Goal: Task Accomplishment & Management: Use online tool/utility

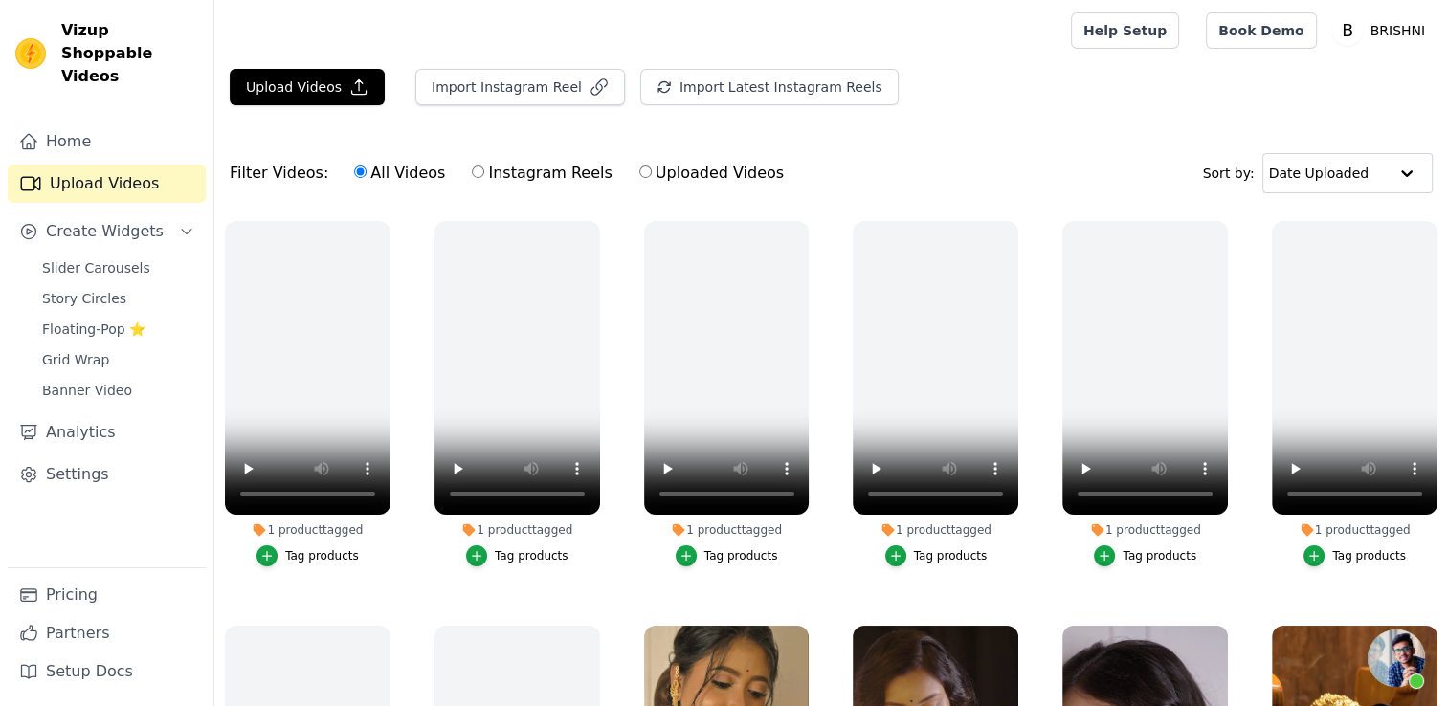
scroll to position [1149, 0]
click at [279, 75] on button "Upload Videos" at bounding box center [307, 87] width 155 height 36
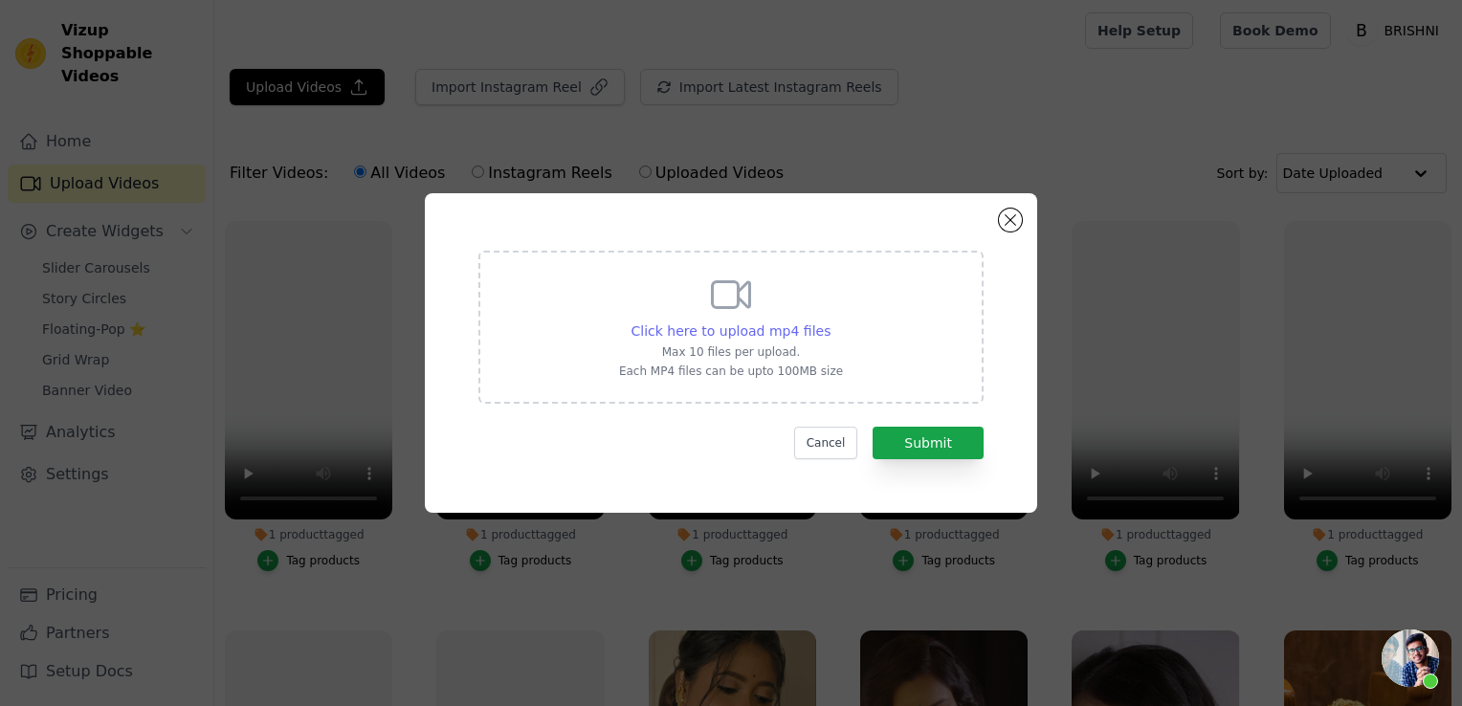
click at [681, 325] on span "Click here to upload mp4 files" at bounding box center [732, 331] width 200 height 15
click at [830, 322] on input "Click here to upload mp4 files Max 10 files per upload. Each MP4 files can be u…" at bounding box center [830, 321] width 1 height 1
type input "C:\fakepath\[PERSON_NAME].mp4"
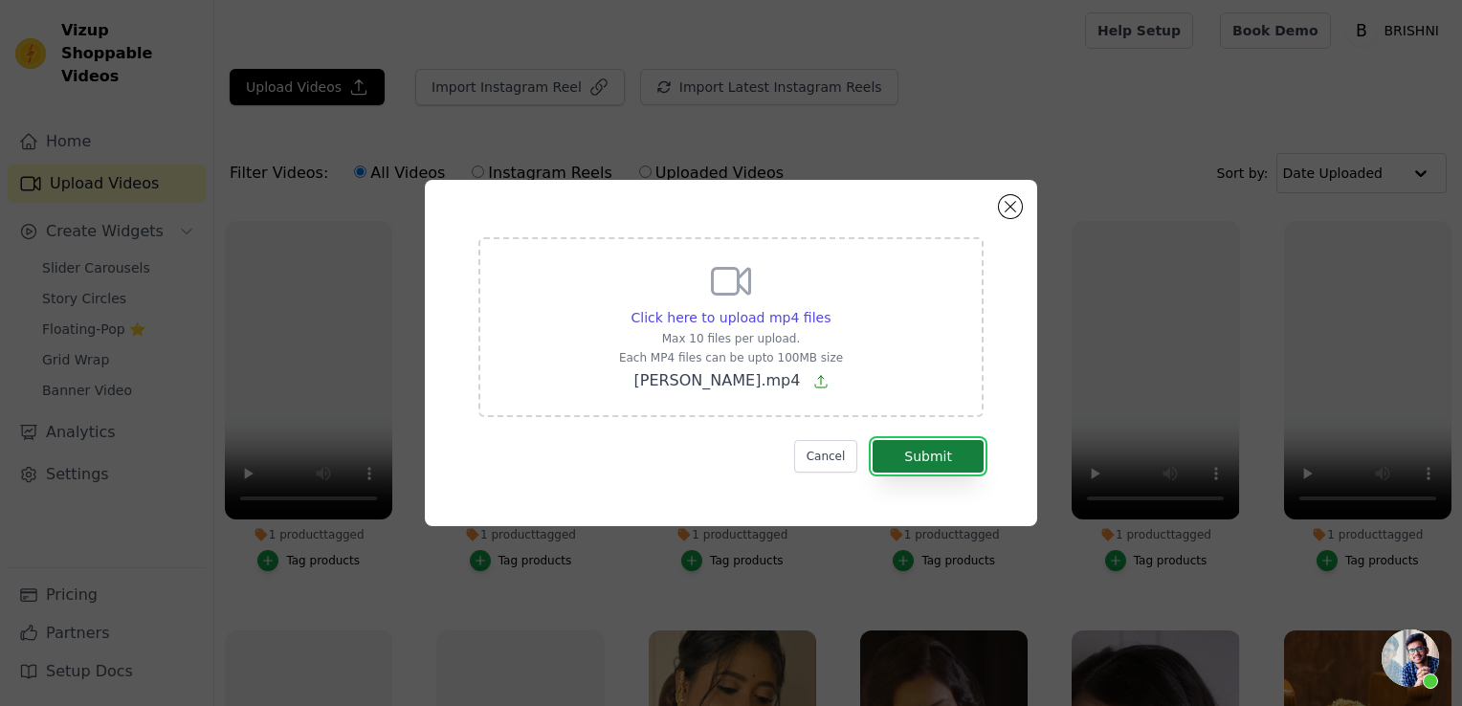
click at [896, 449] on button "Submit" at bounding box center [928, 456] width 111 height 33
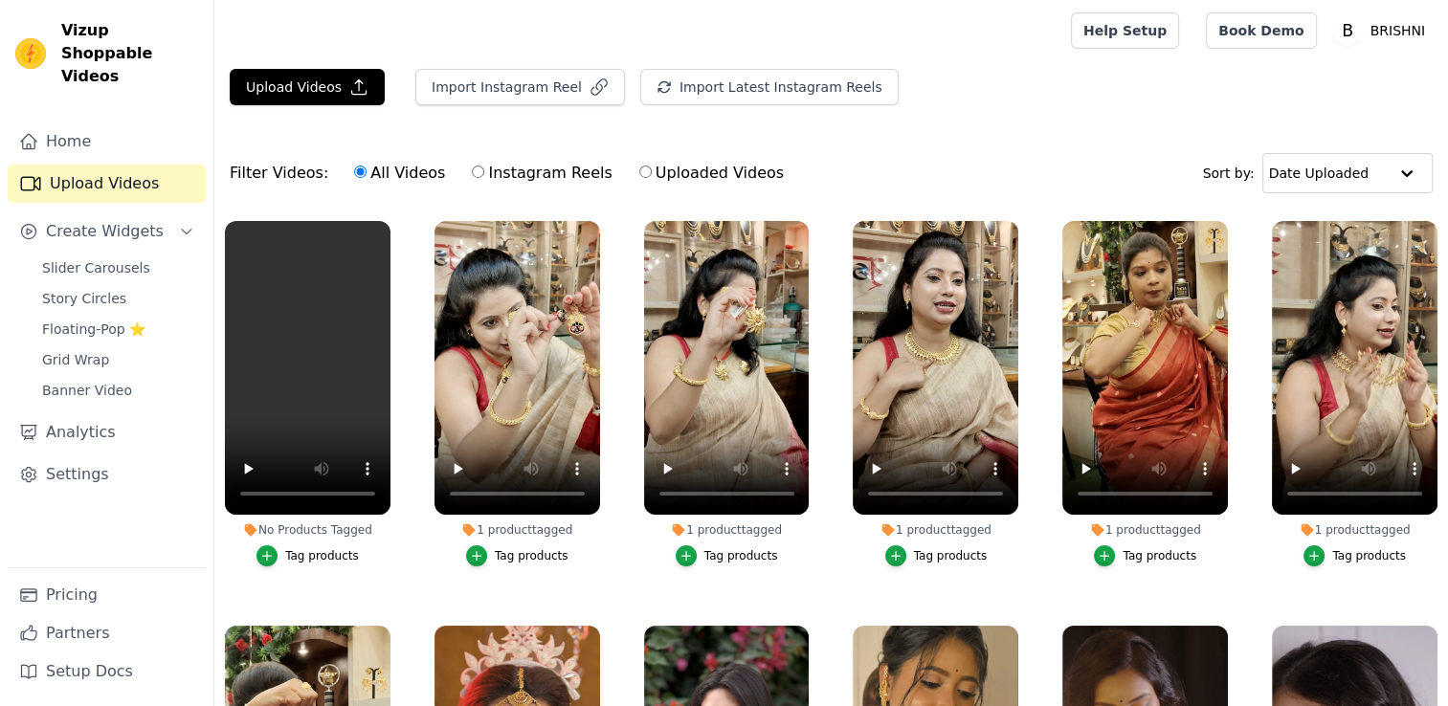
click at [312, 552] on div "Tag products" at bounding box center [322, 555] width 74 height 15
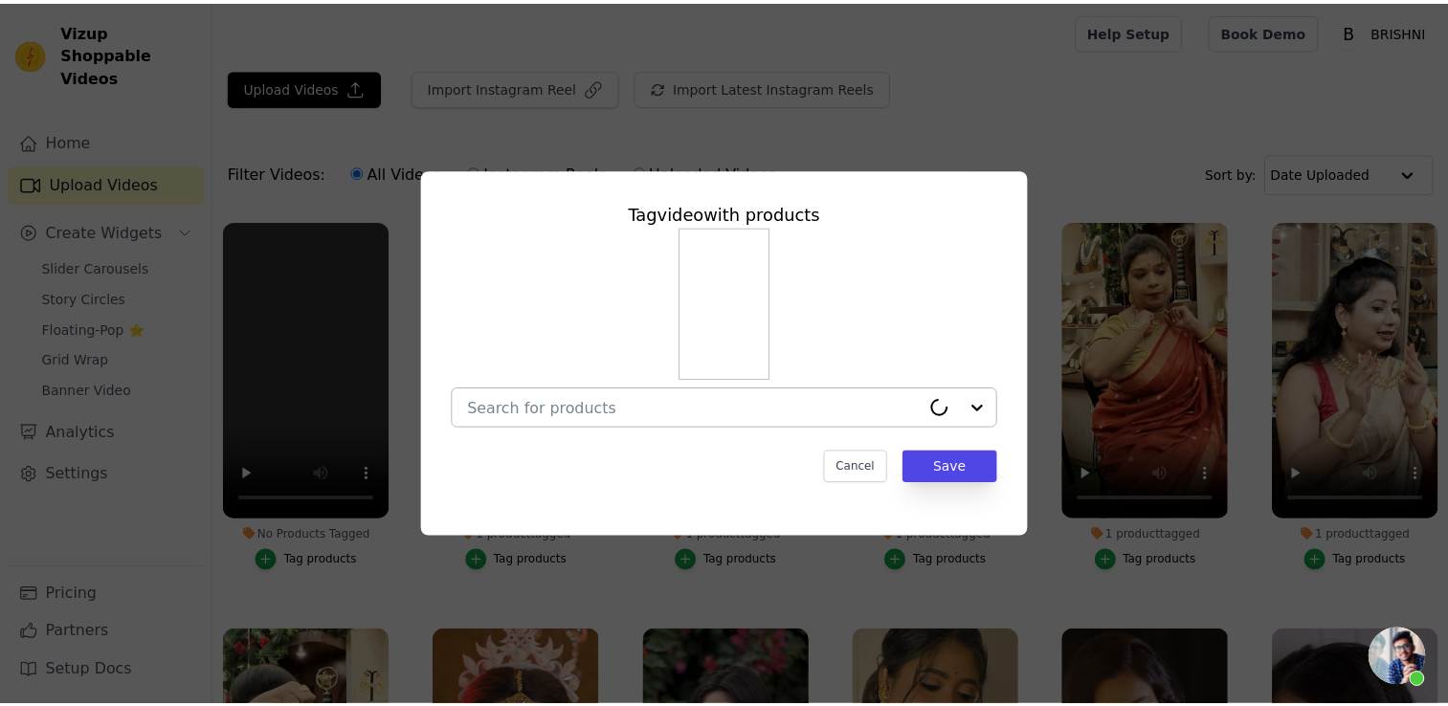
scroll to position [1149, 0]
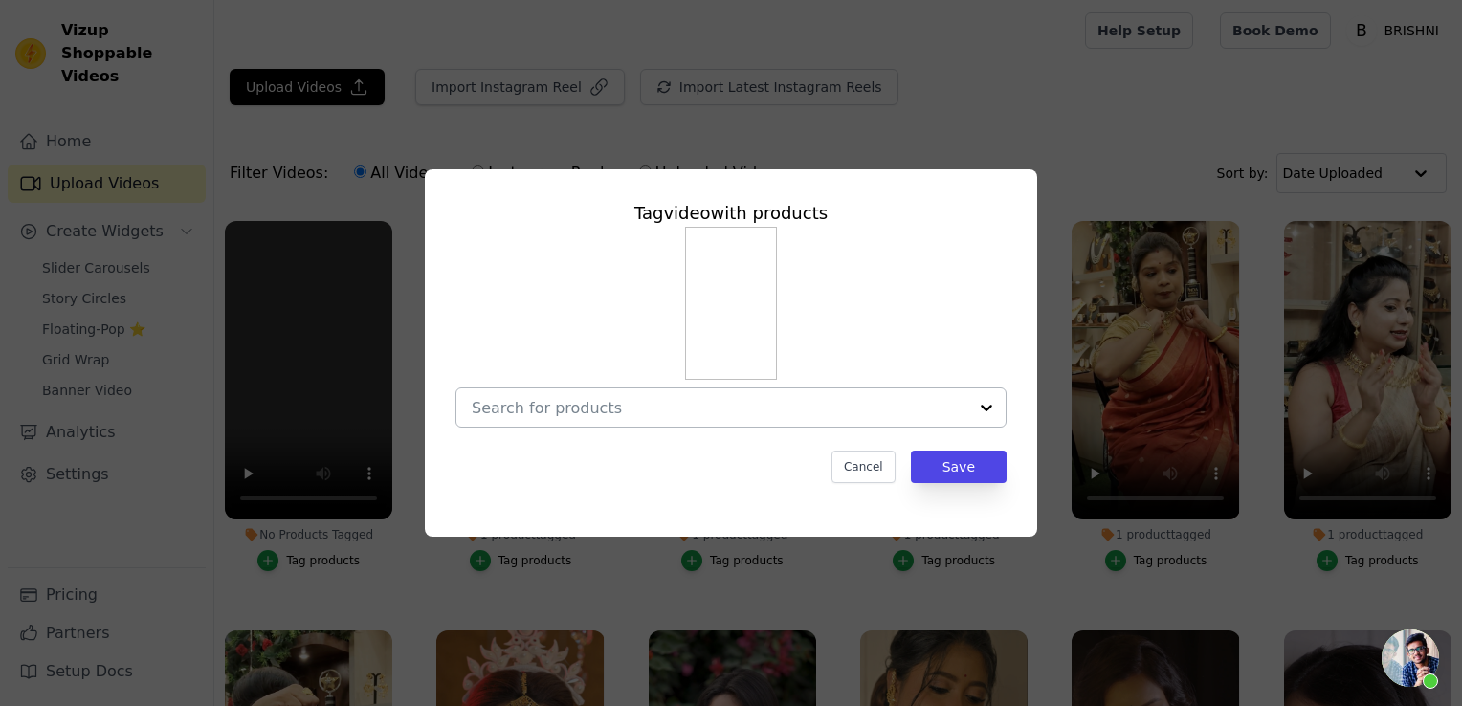
click at [591, 415] on input "No Products Tagged Tag video with products Cancel Save Tag products" at bounding box center [720, 408] width 496 height 18
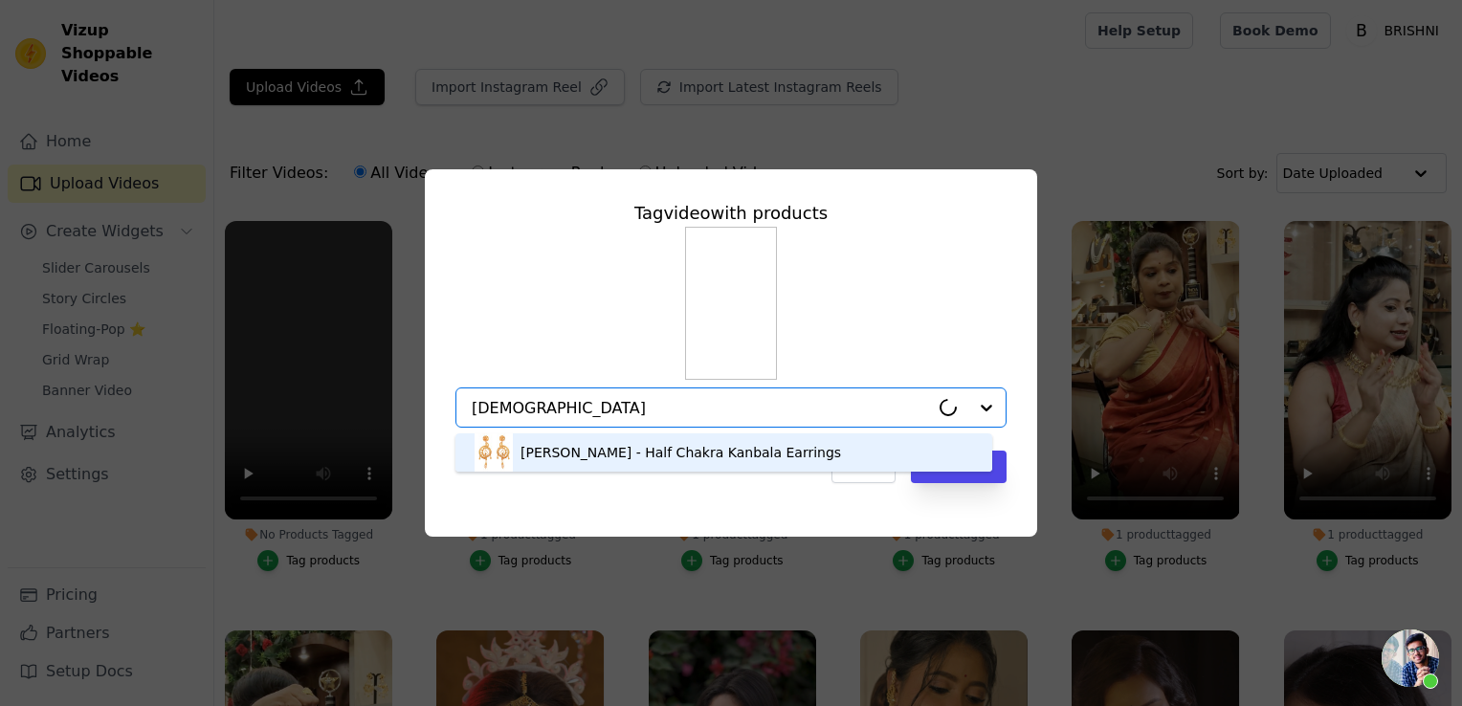
type input "Vedik"
click at [588, 460] on div "Vedika - Half Chakra Kanbala Earrings" at bounding box center [681, 452] width 321 height 19
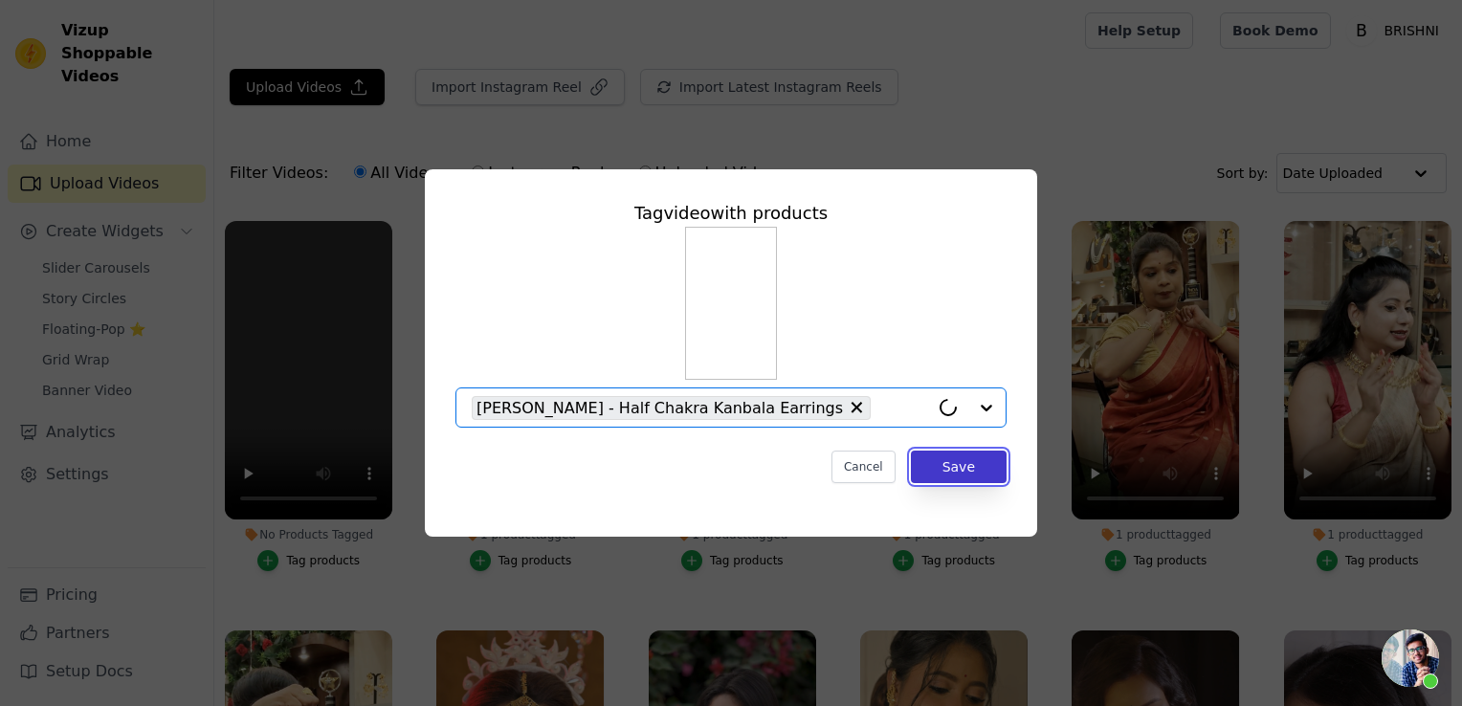
click at [954, 467] on button "Save" at bounding box center [959, 467] width 96 height 33
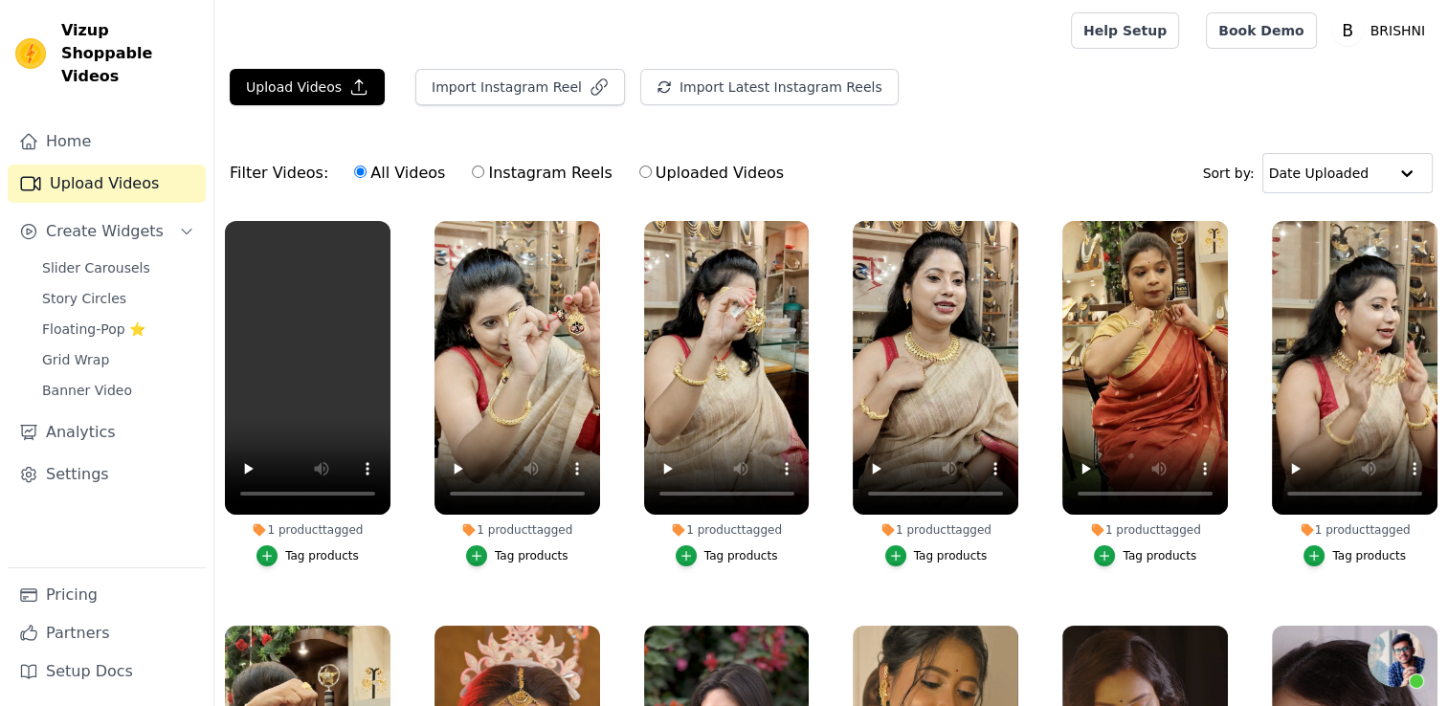
click at [1065, 159] on div "Filter Videos: All Videos Instagram Reels Uploaded Videos Sort by: Date Uploaded" at bounding box center [831, 173] width 1234 height 75
click at [116, 258] on span "Slider Carousels" at bounding box center [96, 267] width 108 height 19
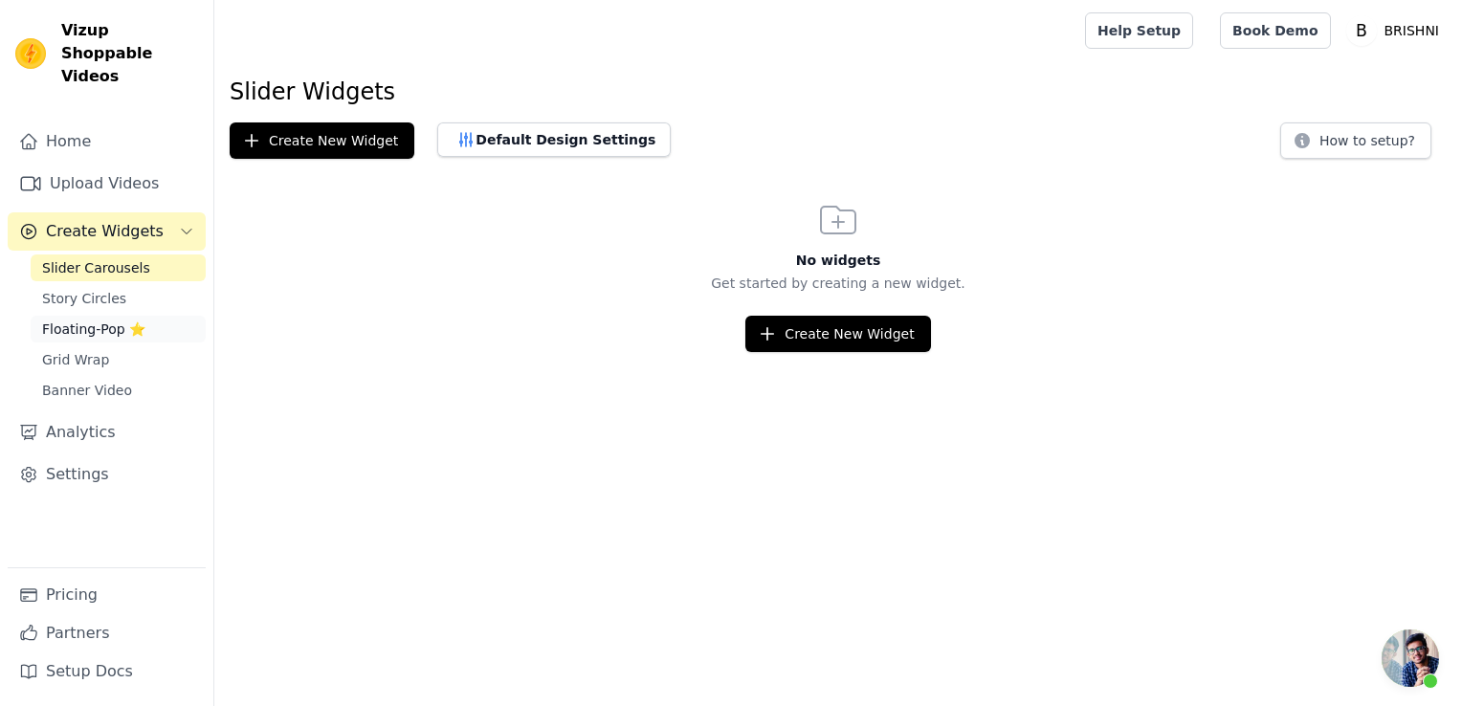
click at [93, 320] on span "Floating-Pop ⭐" at bounding box center [93, 329] width 103 height 19
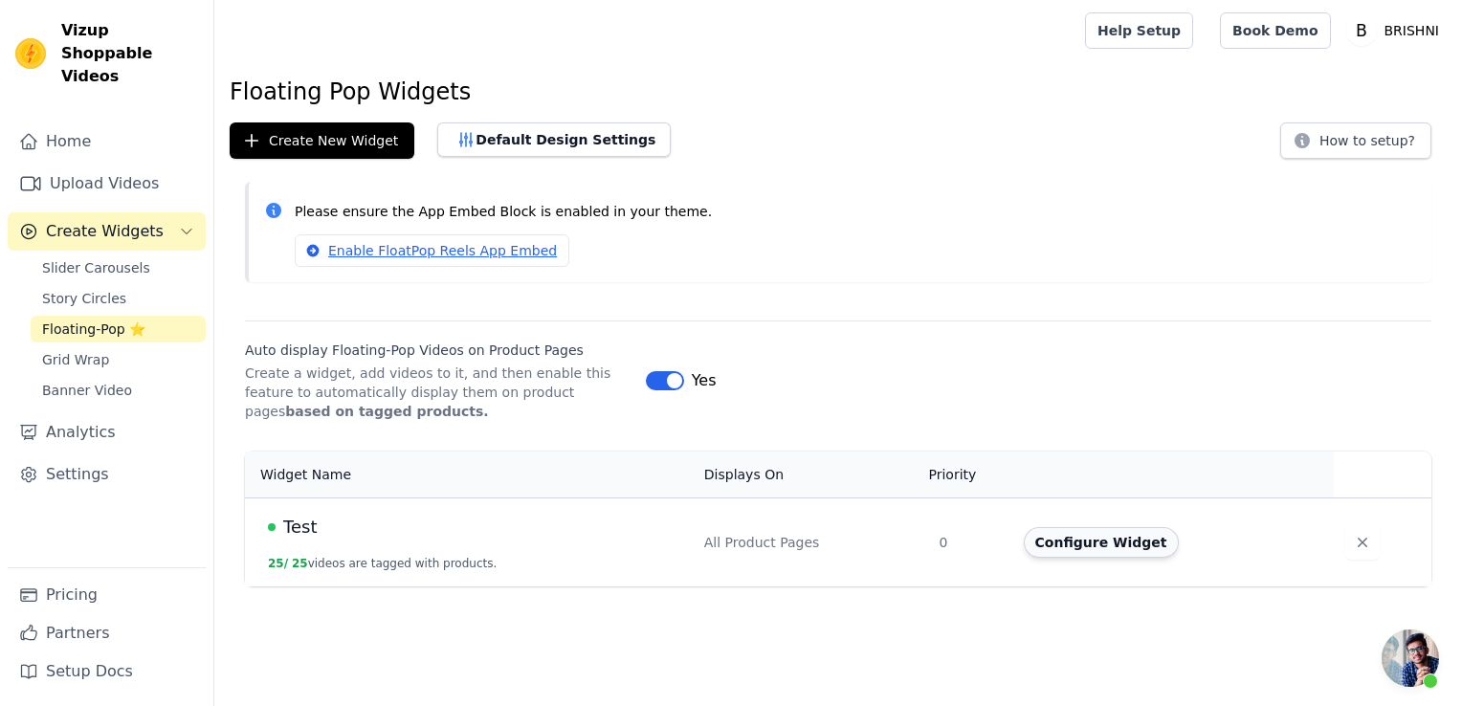
click at [1093, 542] on button "Configure Widget" at bounding box center [1101, 542] width 155 height 31
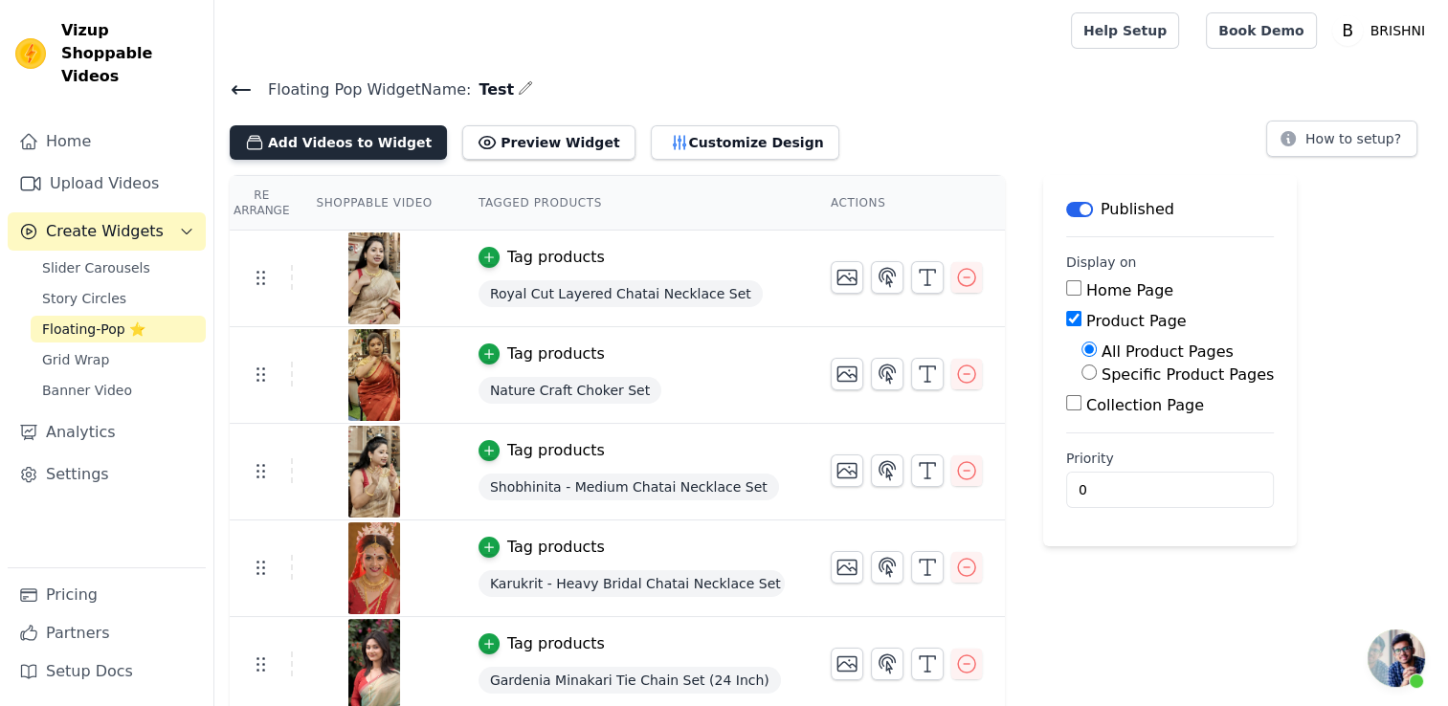
click at [349, 136] on button "Add Videos to Widget" at bounding box center [338, 142] width 217 height 34
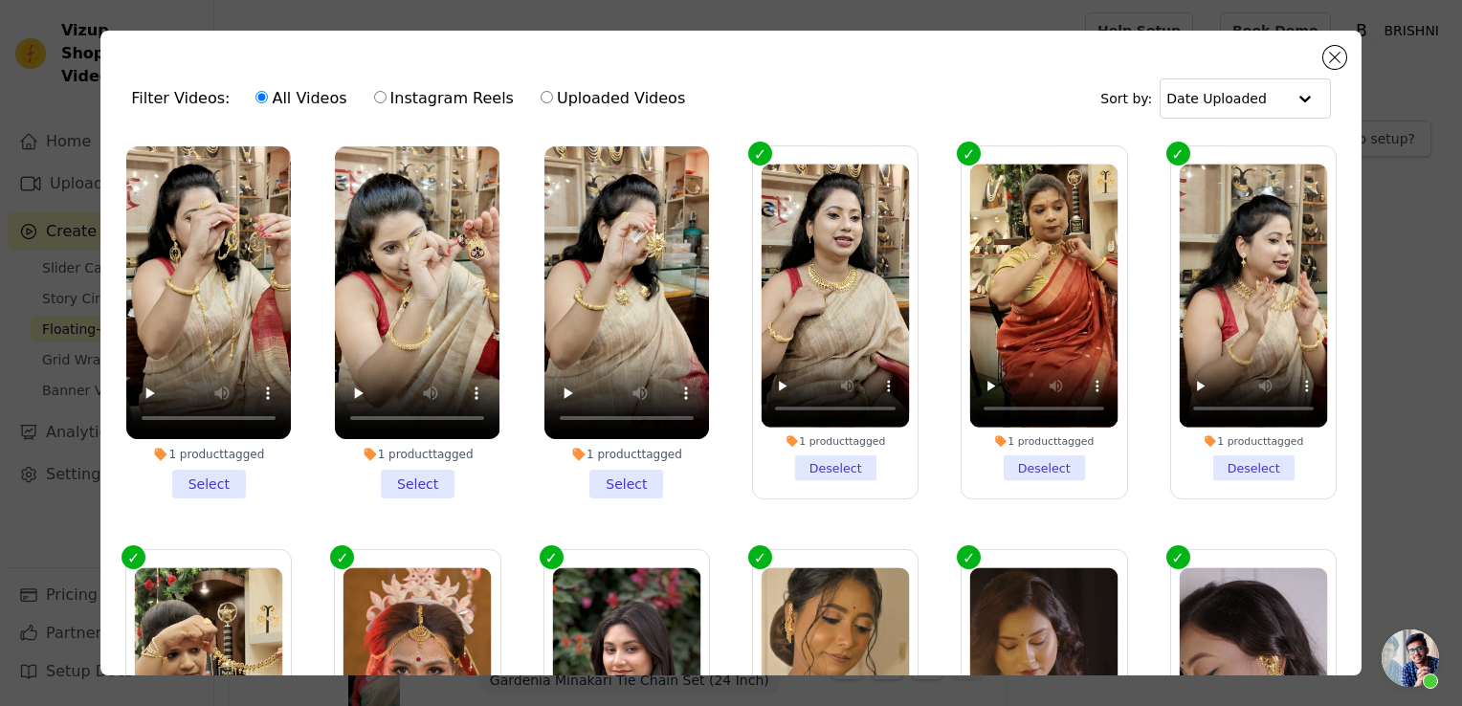
click at [218, 479] on li "1 product tagged Select" at bounding box center [208, 322] width 165 height 352
click at [0, 0] on input "1 product tagged Select" at bounding box center [0, 0] width 0 height 0
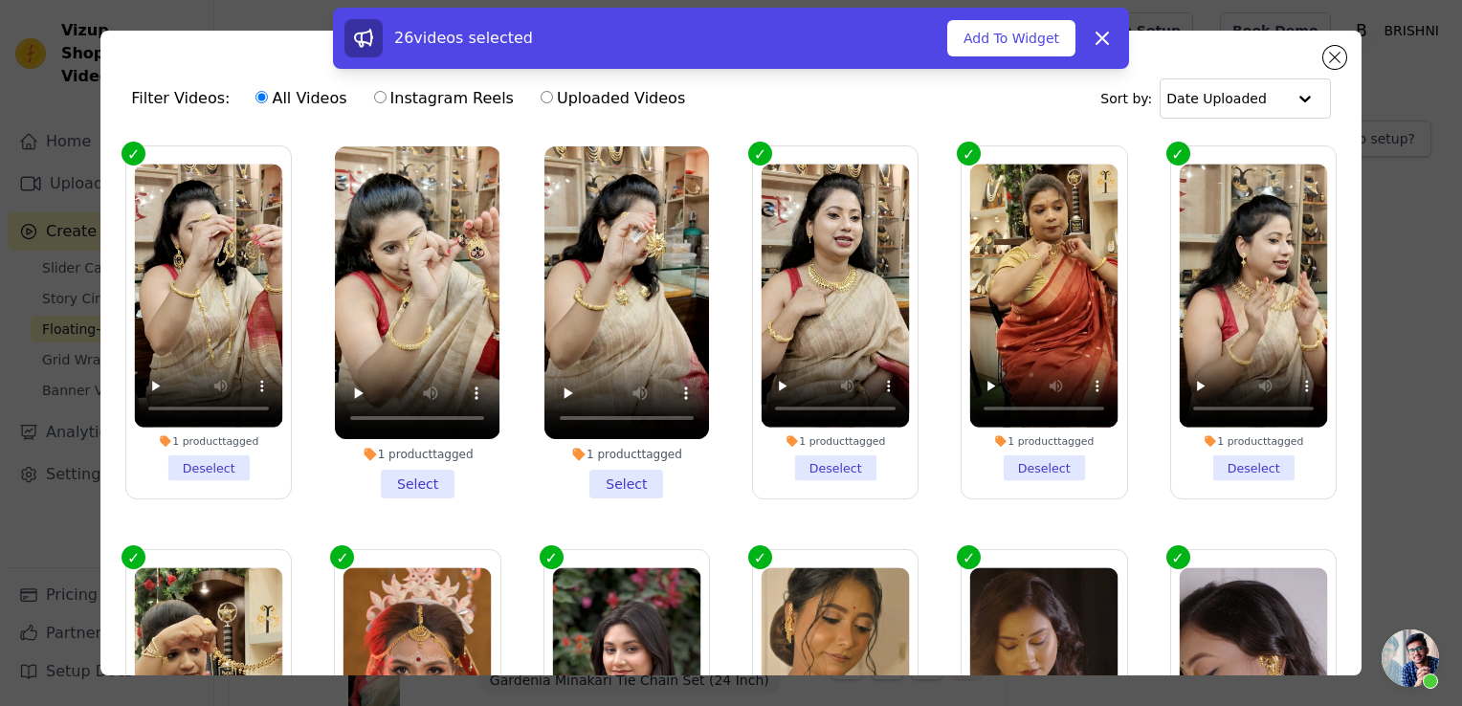
click at [425, 477] on li "1 product tagged Select" at bounding box center [417, 322] width 165 height 352
click at [0, 0] on input "1 product tagged Select" at bounding box center [0, 0] width 0 height 0
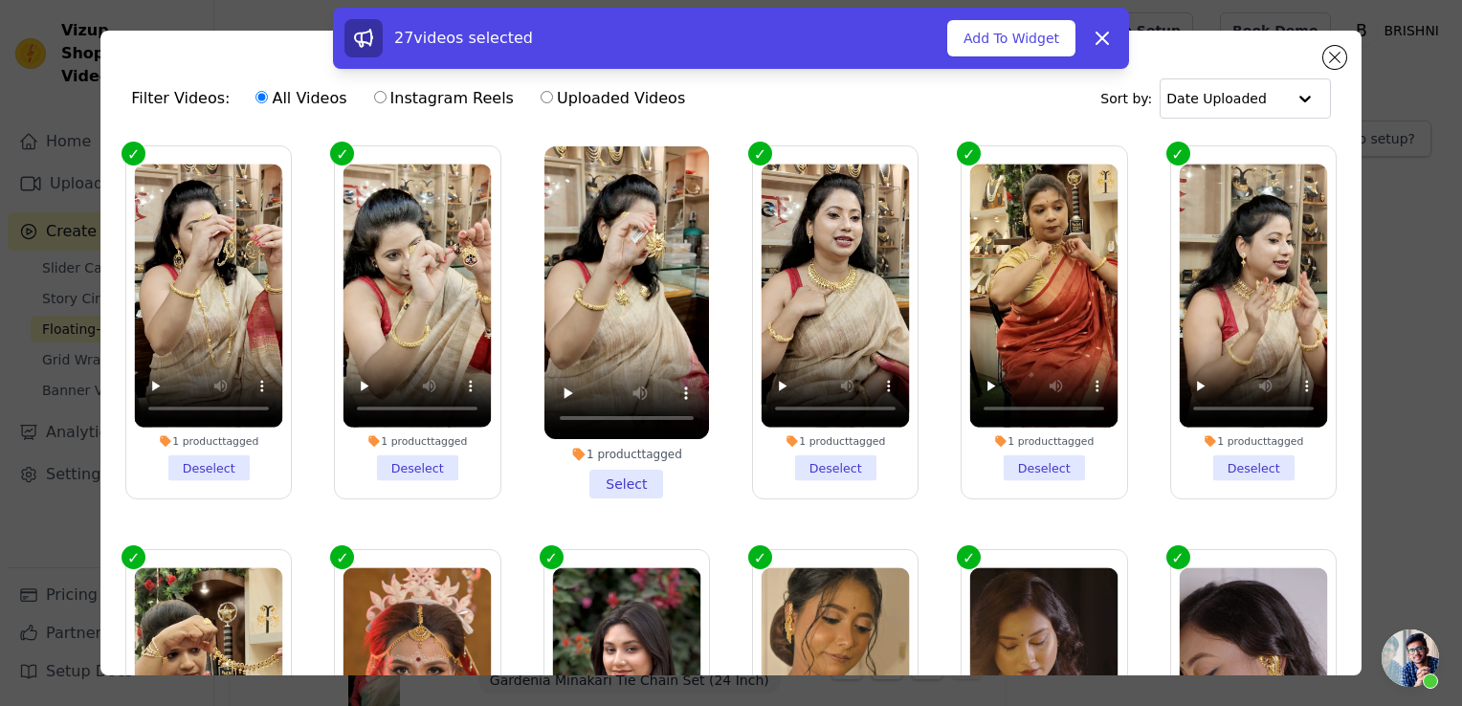
click at [593, 482] on li "1 product tagged Select" at bounding box center [627, 322] width 165 height 352
click at [0, 0] on input "1 product tagged Select" at bounding box center [0, 0] width 0 height 0
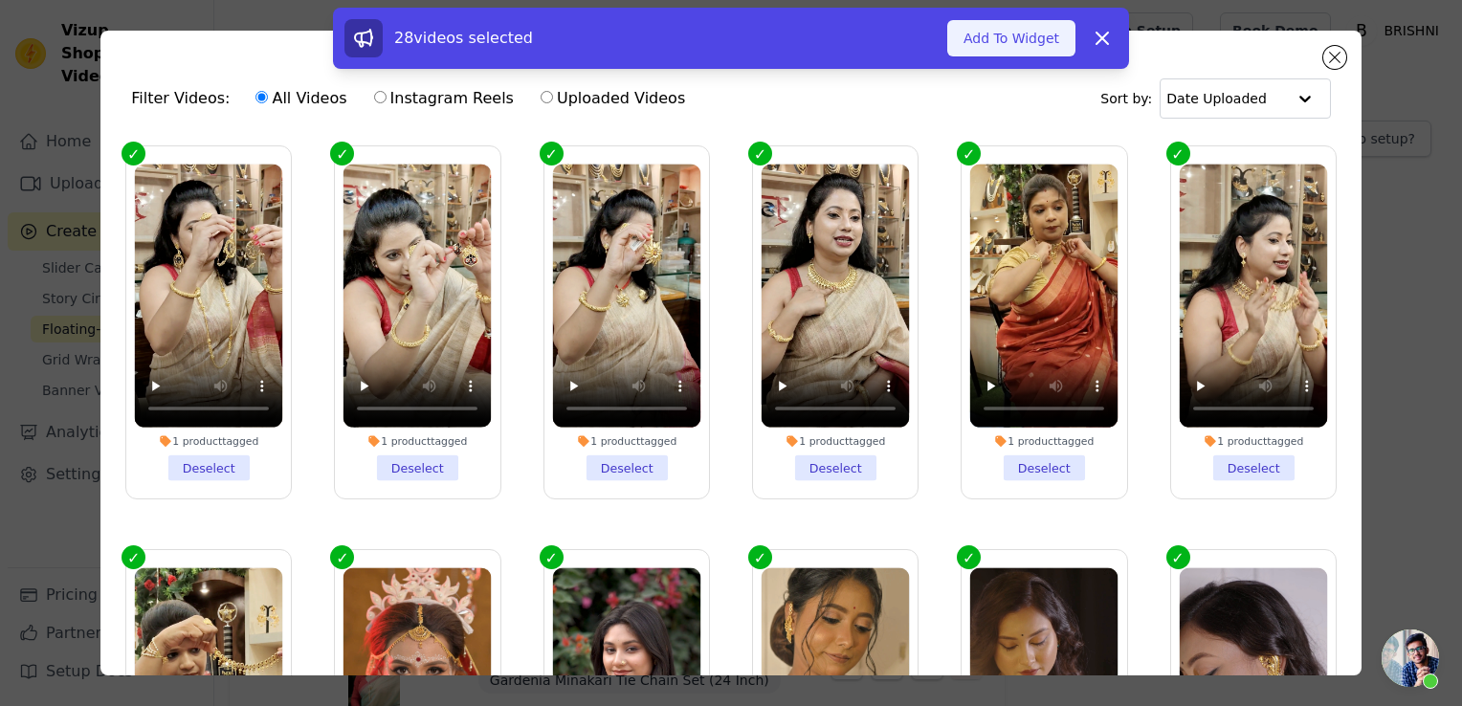
click at [1023, 42] on button "Add To Widget" at bounding box center [1012, 38] width 128 height 36
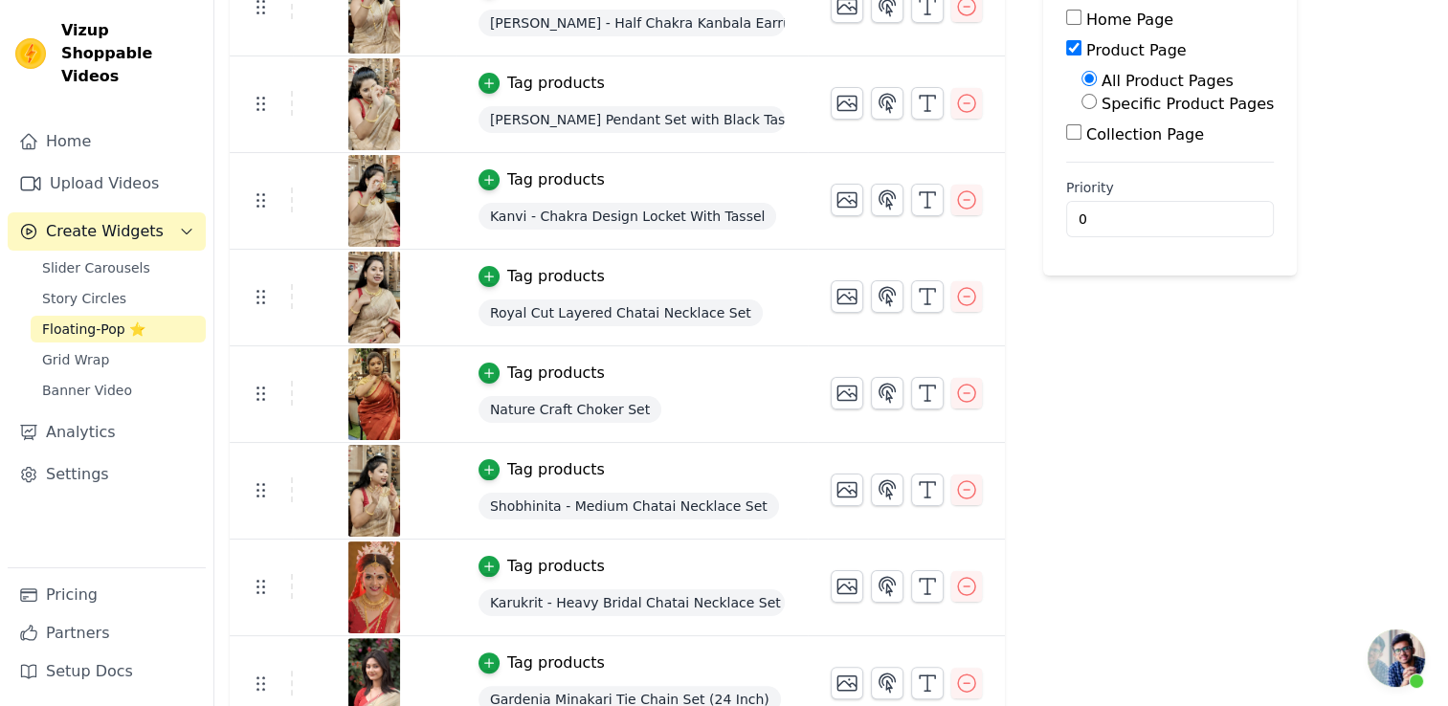
scroll to position [118, 0]
